Goal: Information Seeking & Learning: Learn about a topic

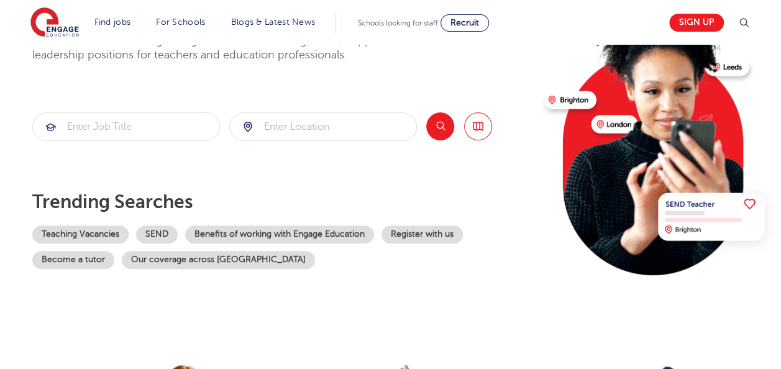
scroll to position [124, 0]
click at [167, 104] on div "The teaching agency that works for you Welcome to the fastest-growing database …" at bounding box center [283, 146] width 502 height 301
click at [167, 106] on div "The teaching agency that works for you Welcome to the fastest-growing database …" at bounding box center [283, 146] width 502 height 301
click at [94, 242] on link "Teaching Vacancies" at bounding box center [80, 235] width 96 height 18
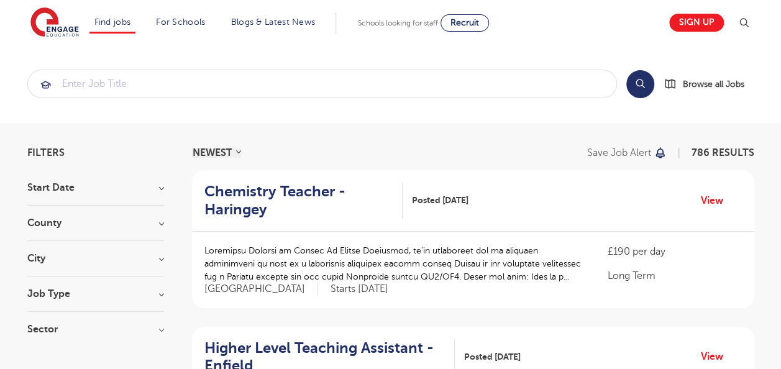
click at [41, 264] on div "City Hounslow 59 [GEOGRAPHIC_DATA] 31 [GEOGRAPHIC_DATA] 30 [GEOGRAPHIC_DATA] 30…" at bounding box center [95, 265] width 137 height 23
click at [30, 259] on h3 "City" at bounding box center [95, 259] width 137 height 10
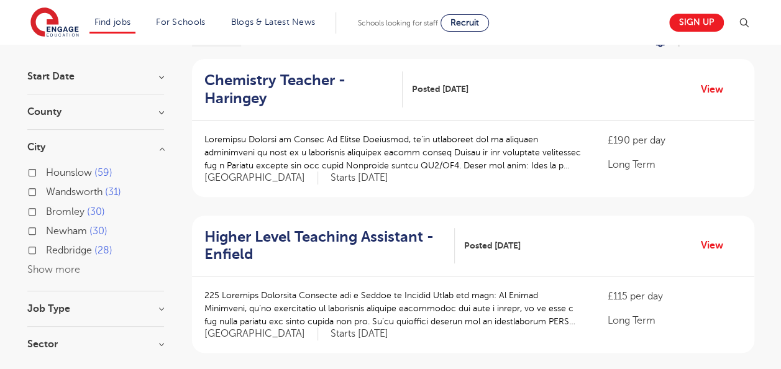
scroll to position [111, 0]
click at [46, 228] on label "Newham 30" at bounding box center [77, 232] width 62 height 16
click at [46, 228] on input "Newham 30" at bounding box center [50, 230] width 8 height 8
checkbox input "true"
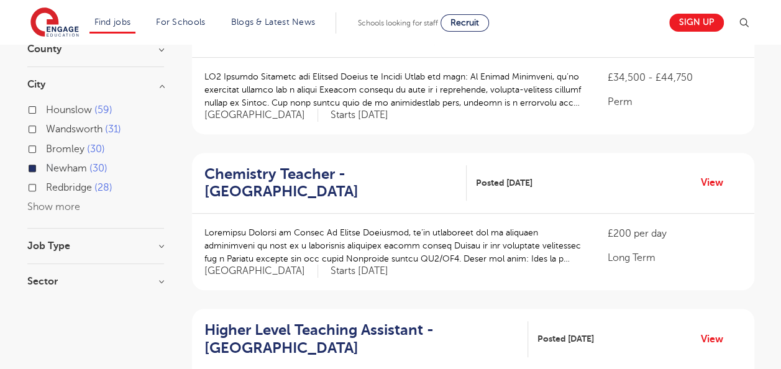
scroll to position [177, 0]
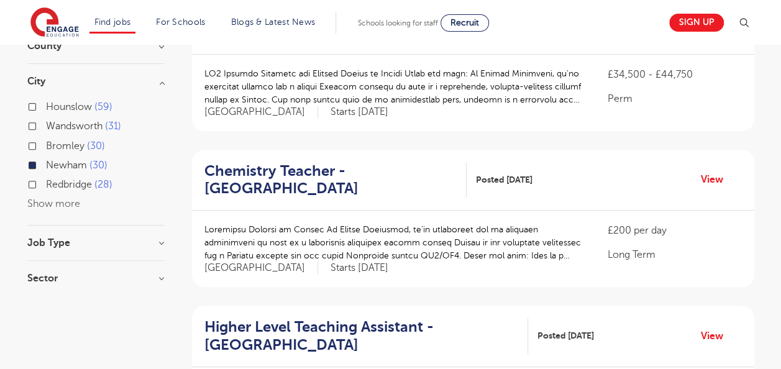
click at [50, 244] on h3 "Job Type" at bounding box center [95, 243] width 137 height 10
click at [46, 269] on label "Long Term 4" at bounding box center [77, 268] width 63 height 16
click at [46, 269] on input "Long Term 4" at bounding box center [50, 267] width 8 height 8
checkbox input "true"
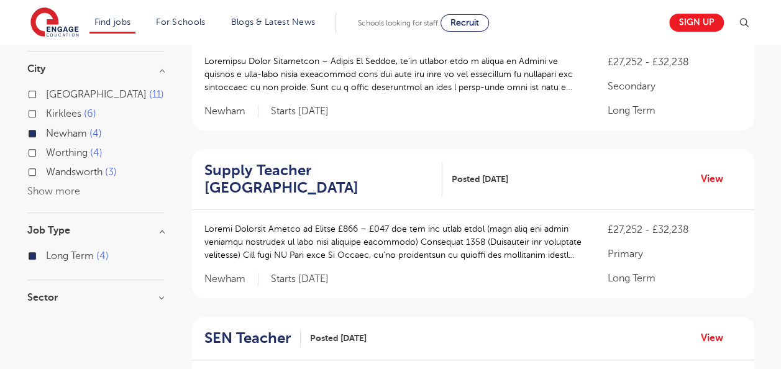
scroll to position [259, 0]
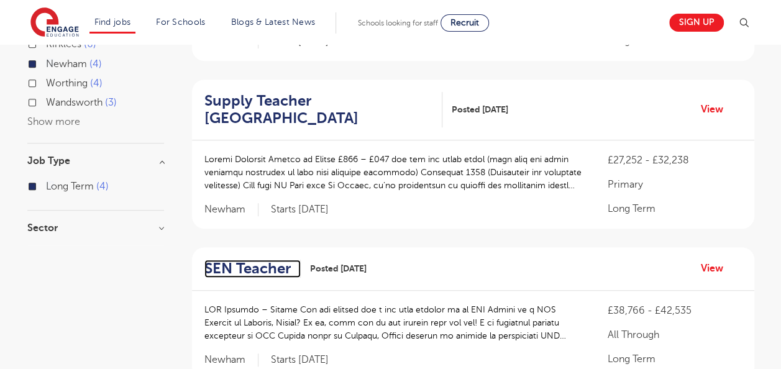
click at [247, 260] on h2 "SEN Teacher" at bounding box center [248, 269] width 86 height 18
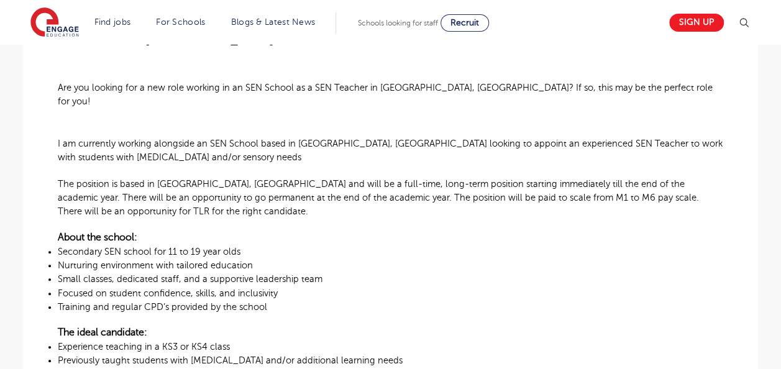
scroll to position [366, 0]
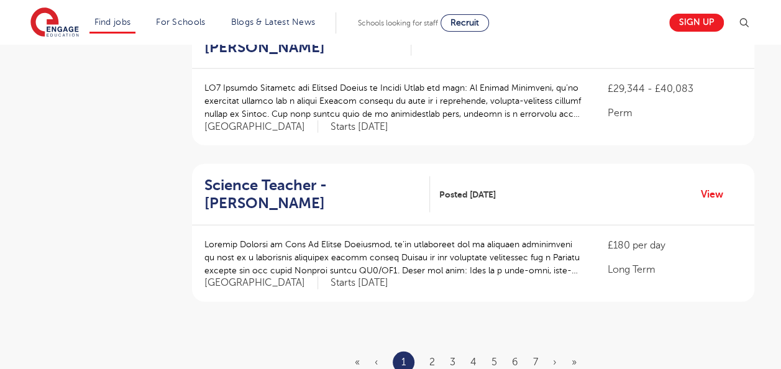
scroll to position [1428, 0]
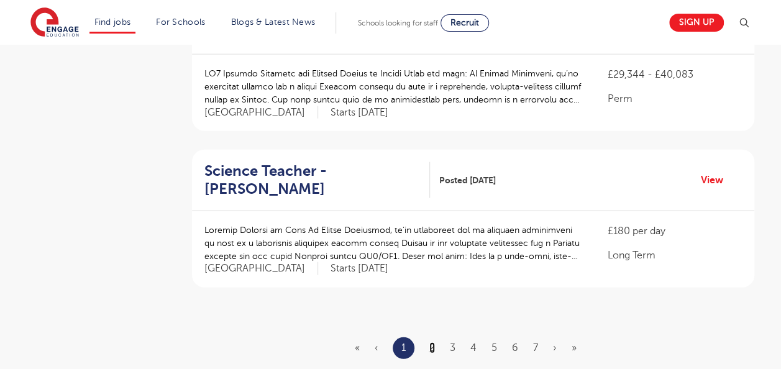
click at [434, 343] on link "2" at bounding box center [433, 348] width 6 height 11
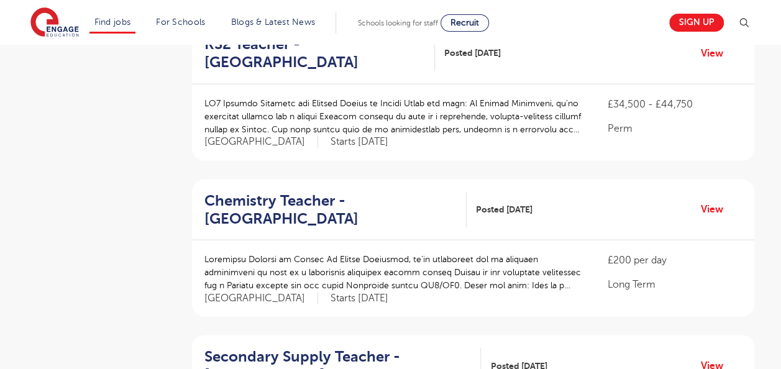
scroll to position [1512, 0]
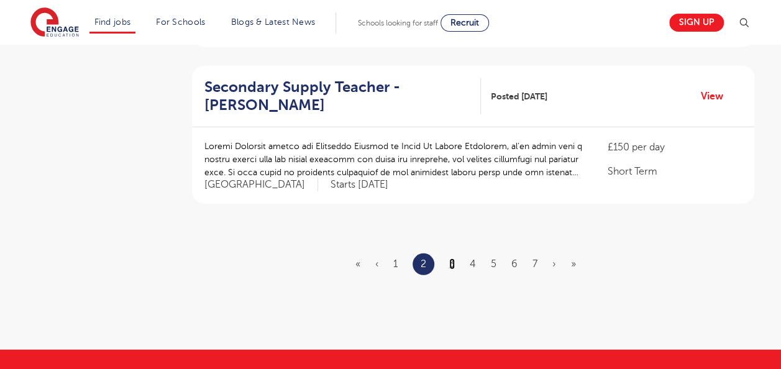
click at [454, 259] on link "3" at bounding box center [452, 264] width 6 height 11
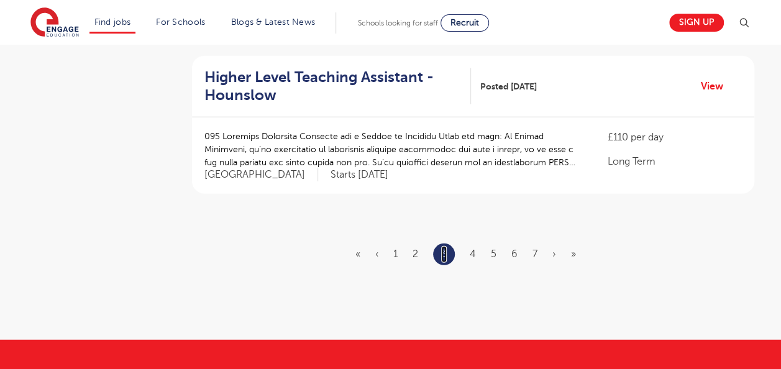
scroll to position [1549, 0]
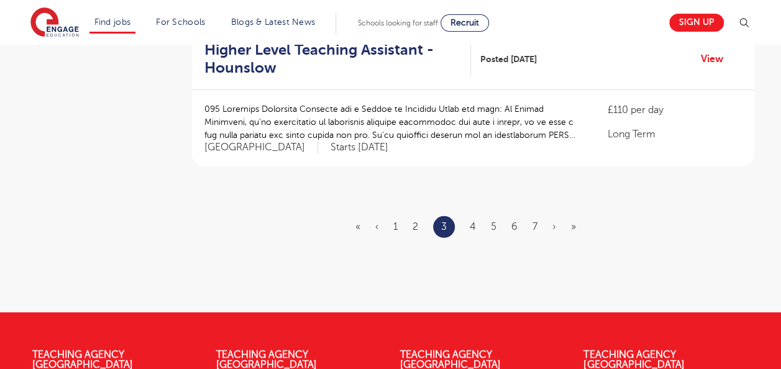
click at [476, 216] on ul "« ‹ 1 2 3 4 5 6 7 › »" at bounding box center [474, 227] width 236 height 22
click at [472, 221] on link "4" at bounding box center [473, 226] width 6 height 11
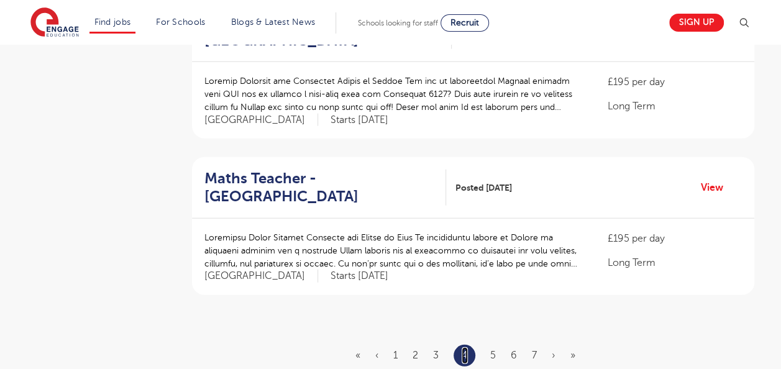
scroll to position [1481, 0]
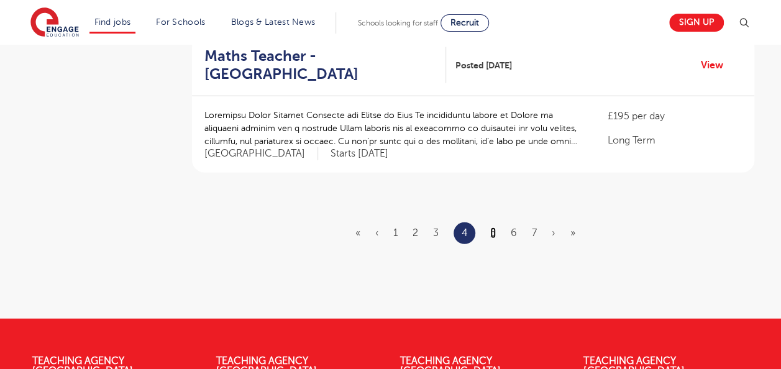
click at [494, 228] on link "5" at bounding box center [493, 233] width 6 height 11
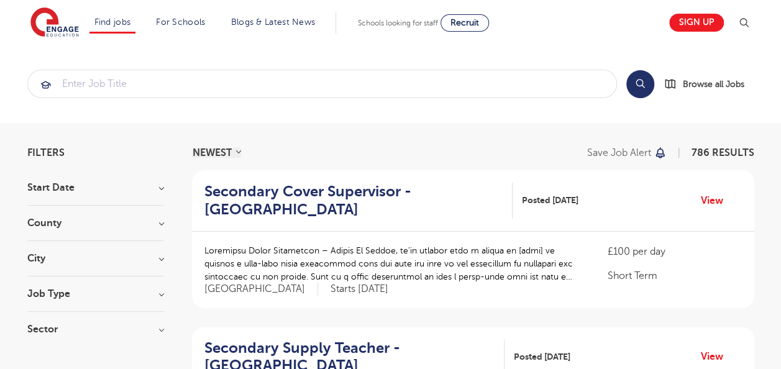
click at [715, 101] on section "Search Browse all Jobs" at bounding box center [390, 84] width 781 height 78
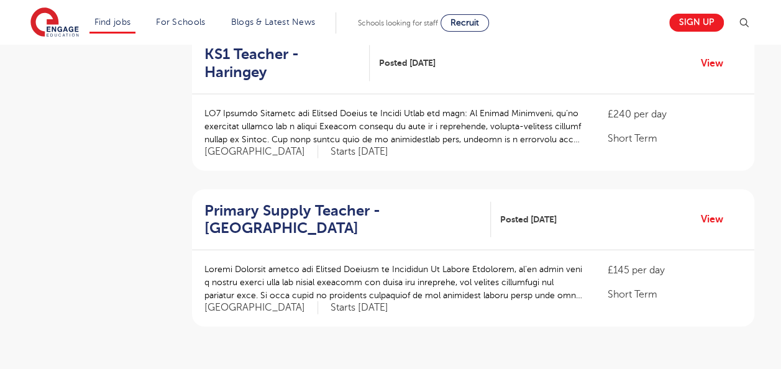
scroll to position [1465, 0]
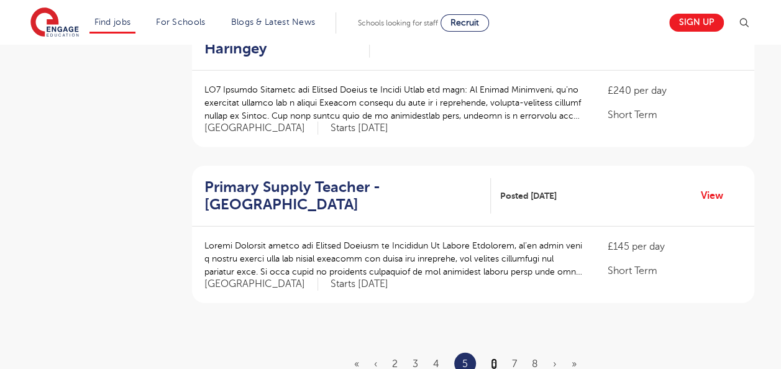
click at [492, 359] on link "6" at bounding box center [494, 364] width 6 height 11
